Goal: Find specific page/section: Find specific page/section

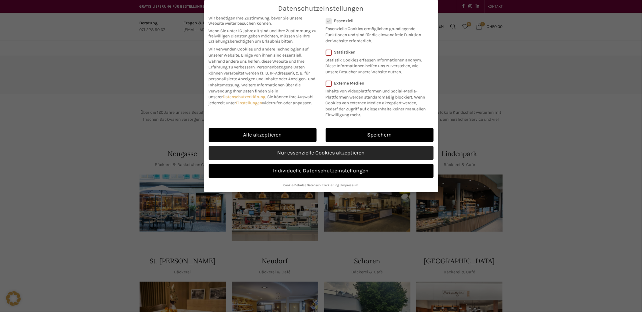
click at [312, 154] on link "Nur essenzielle Cookies akzeptieren" at bounding box center [321, 153] width 225 height 14
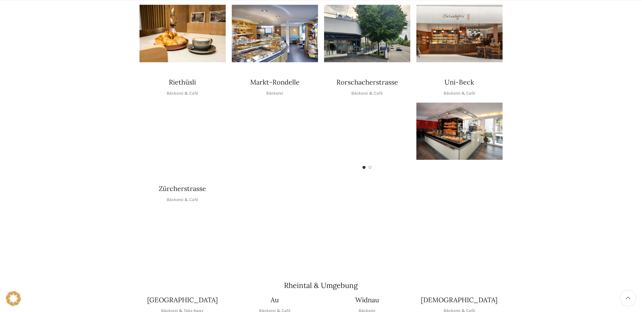
scroll to position [305, 0]
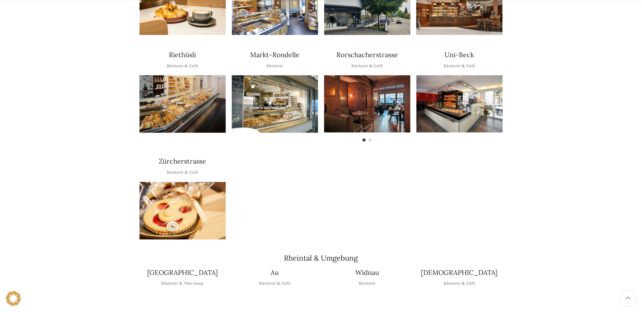
click at [196, 225] on img "1 / 1" at bounding box center [182, 211] width 86 height 58
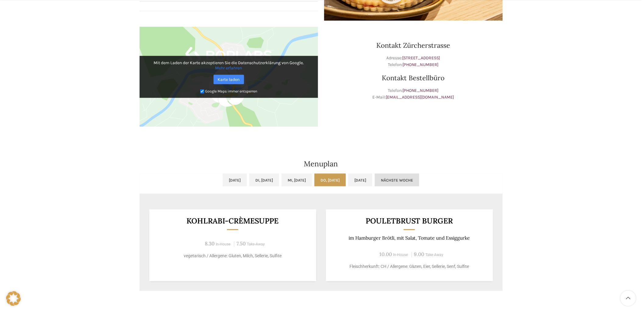
scroll to position [203, 0]
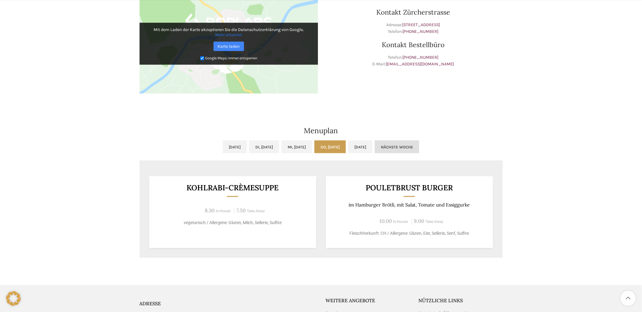
click at [419, 147] on link "Nächste Woche" at bounding box center [397, 147] width 44 height 13
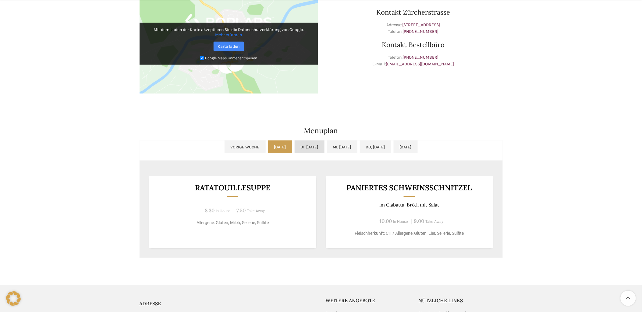
click at [308, 147] on link "Di, [DATE]" at bounding box center [310, 147] width 30 height 13
click at [340, 149] on link "Mi, [DATE]" at bounding box center [342, 147] width 30 height 13
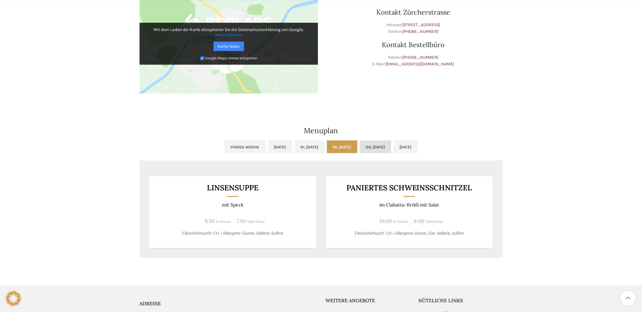
click at [383, 146] on link "Do, [DATE]" at bounding box center [375, 147] width 31 height 13
